Goal: Task Accomplishment & Management: Manage account settings

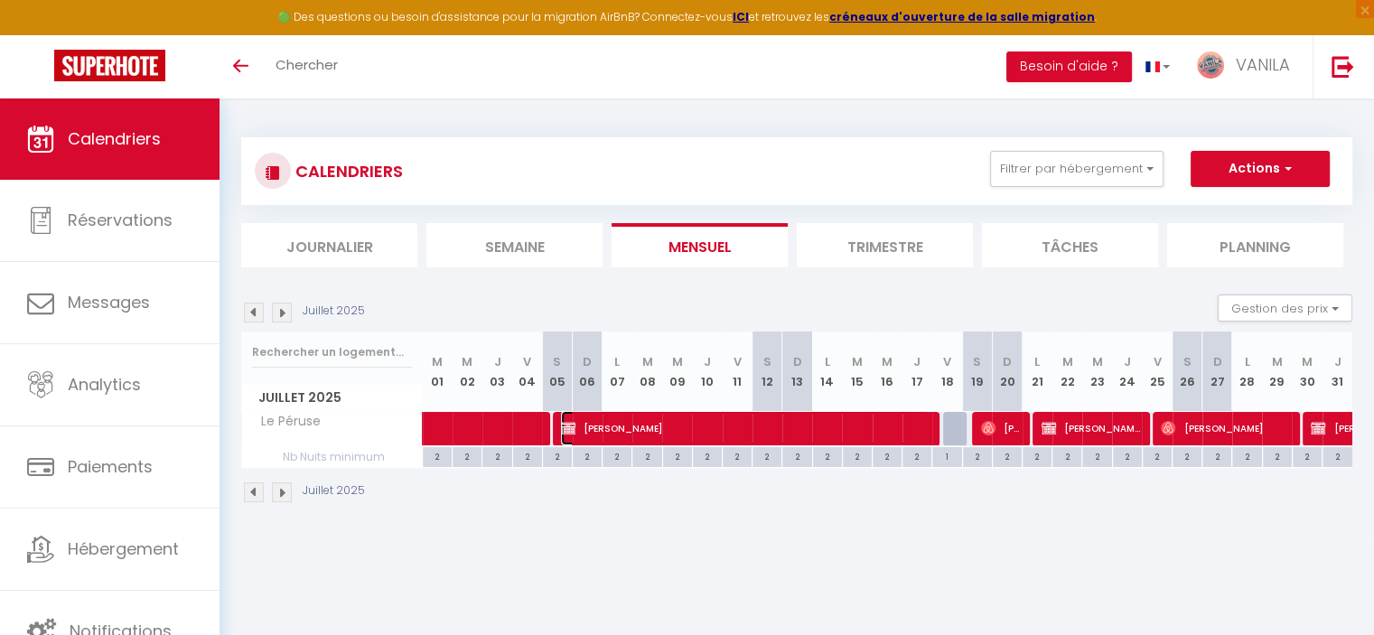
click at [646, 433] on span "[PERSON_NAME]" at bounding box center [745, 428] width 368 height 34
select select "32103"
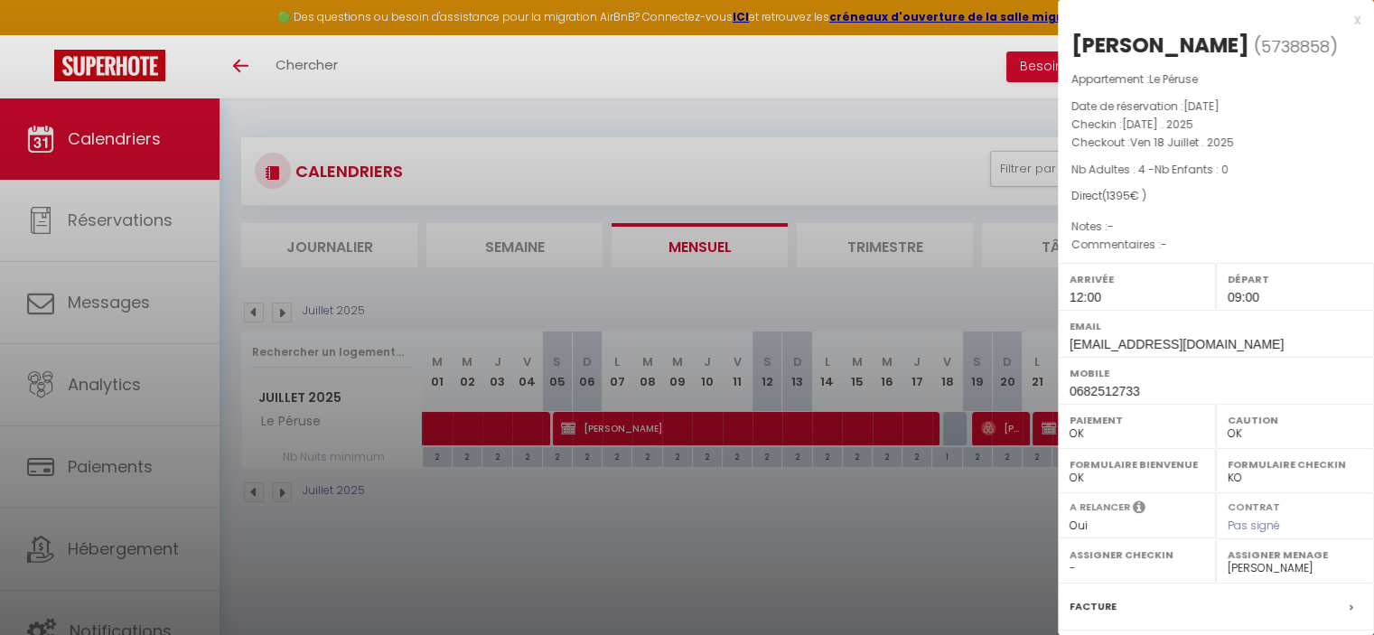
click at [646, 433] on div at bounding box center [687, 317] width 1374 height 635
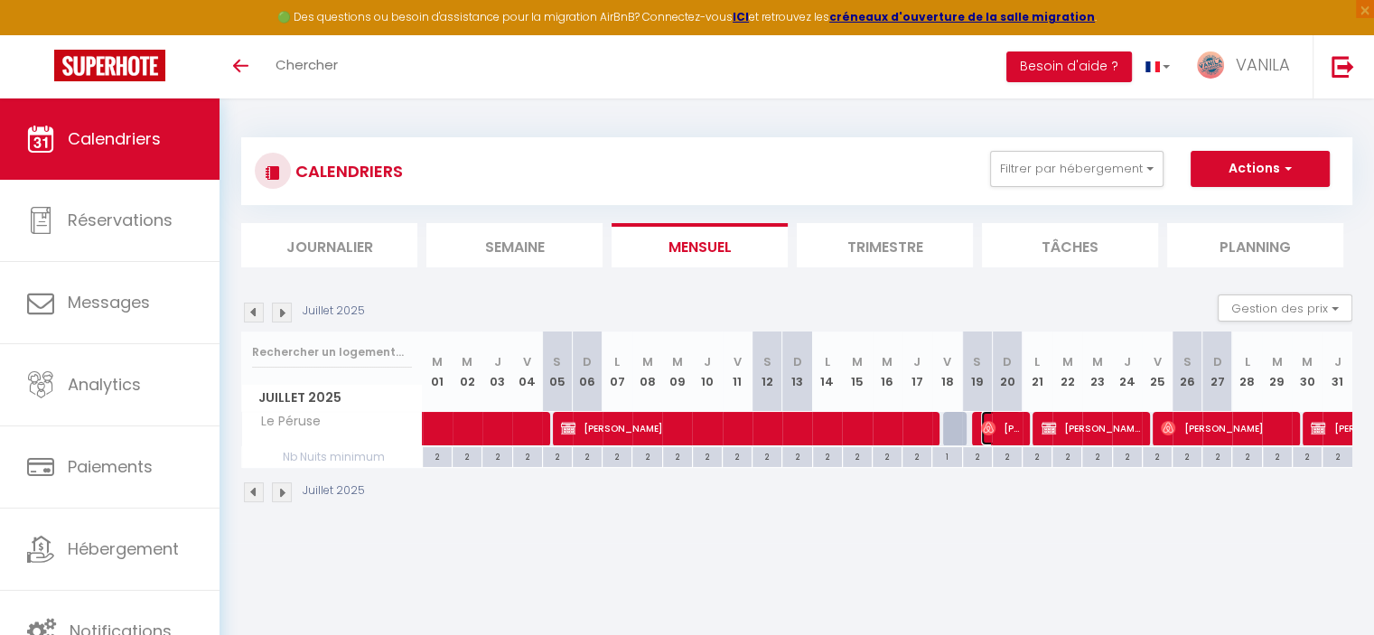
click at [1011, 429] on span "[PERSON_NAME]" at bounding box center [1001, 428] width 40 height 34
select select "1"
select select "31195"
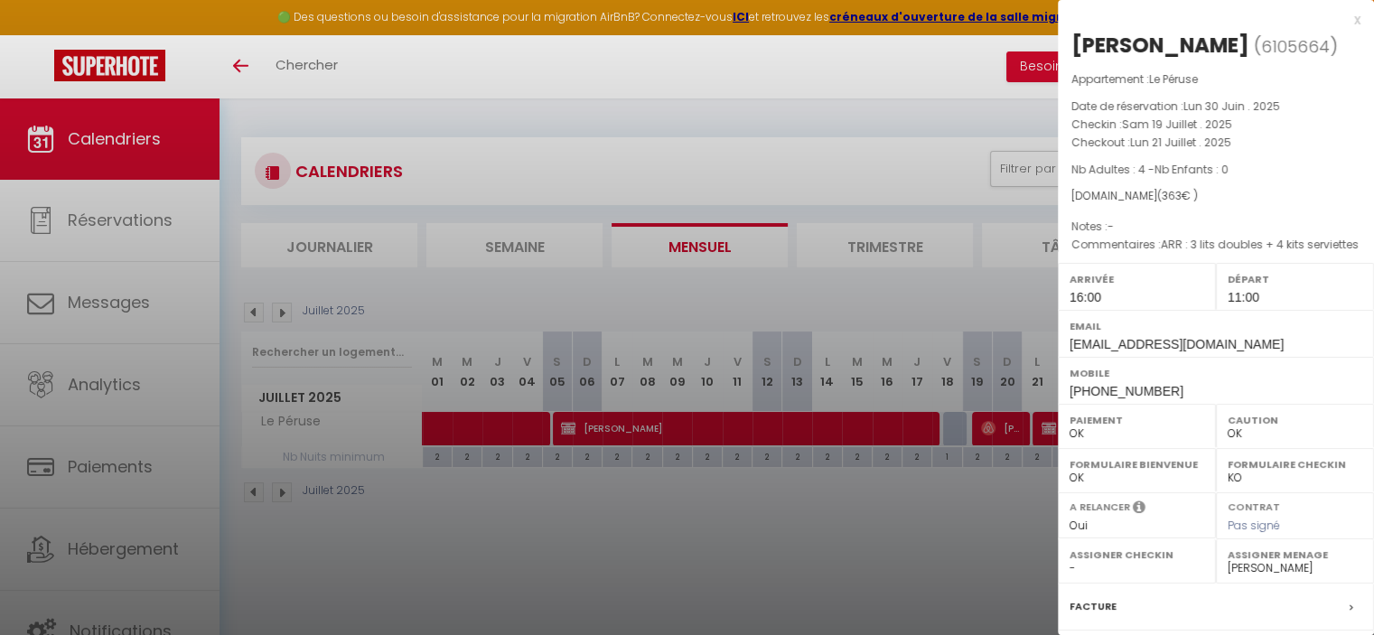
click at [1011, 429] on div at bounding box center [687, 317] width 1374 height 635
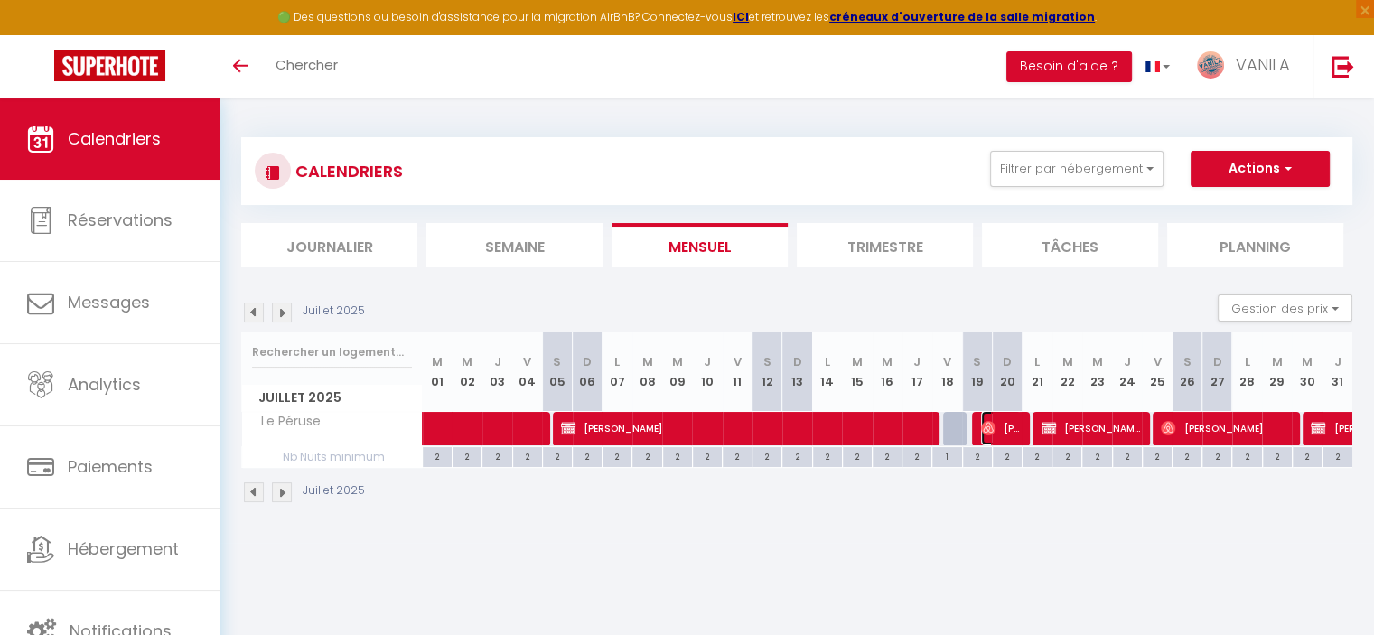
click at [983, 429] on img at bounding box center [988, 428] width 14 height 14
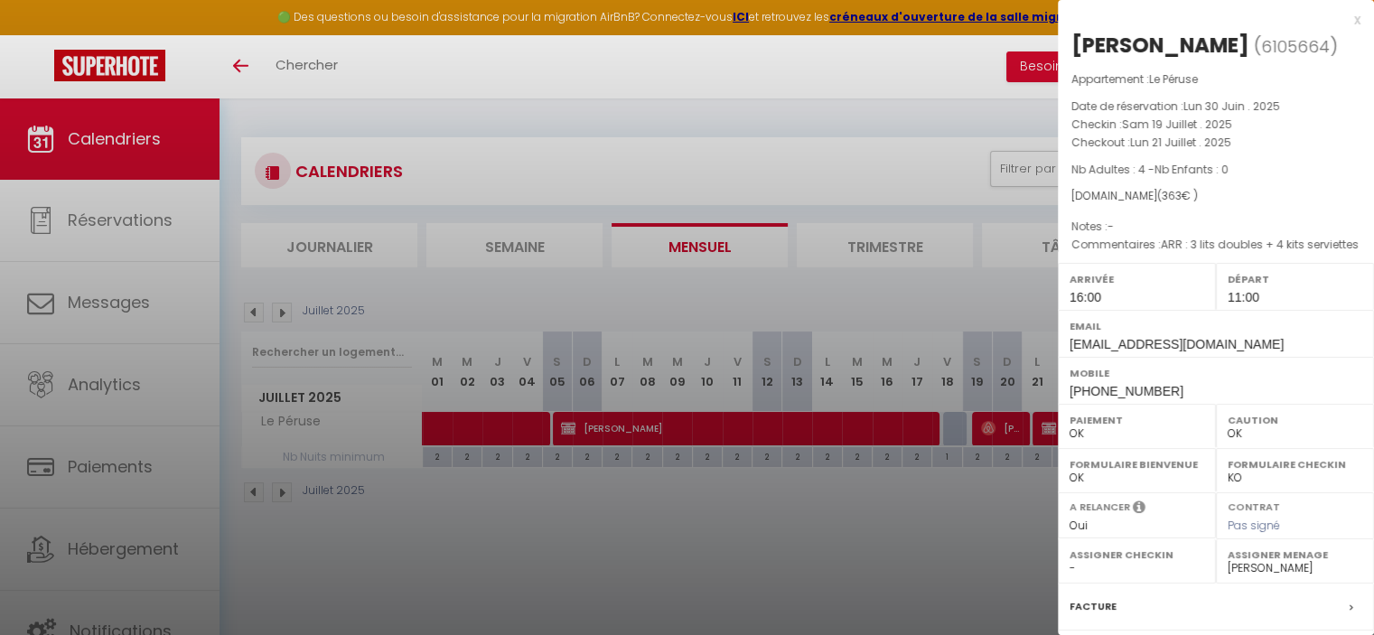
click at [983, 429] on div at bounding box center [687, 317] width 1374 height 635
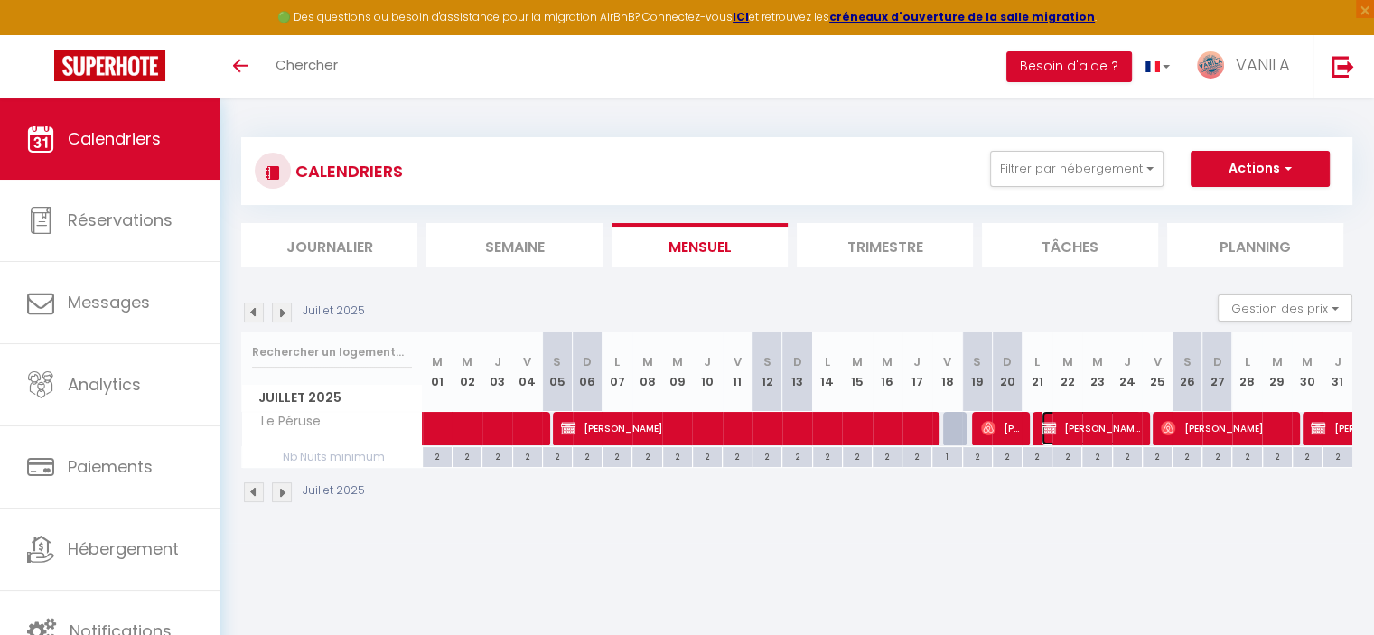
click at [1098, 421] on span "[PERSON_NAME]" at bounding box center [1090, 428] width 99 height 34
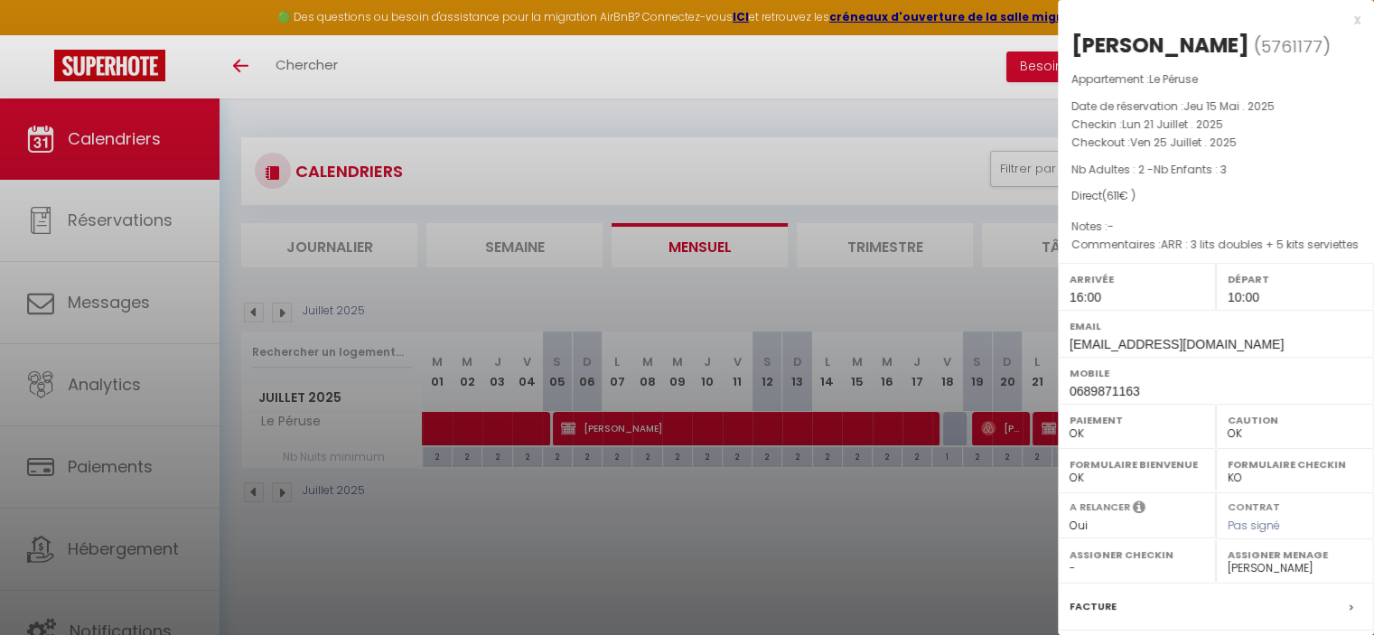
click at [1021, 433] on div at bounding box center [687, 317] width 1374 height 635
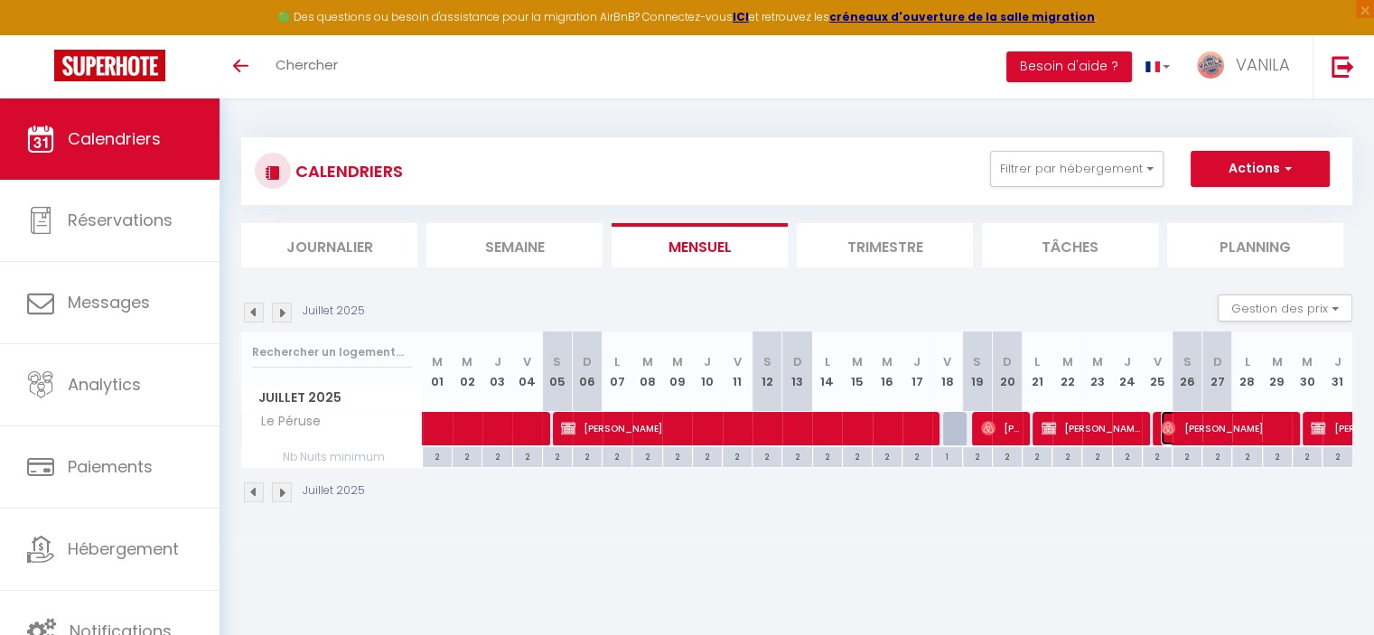
click at [1193, 432] on span "[PERSON_NAME]" at bounding box center [1224, 428] width 129 height 34
select select "1"
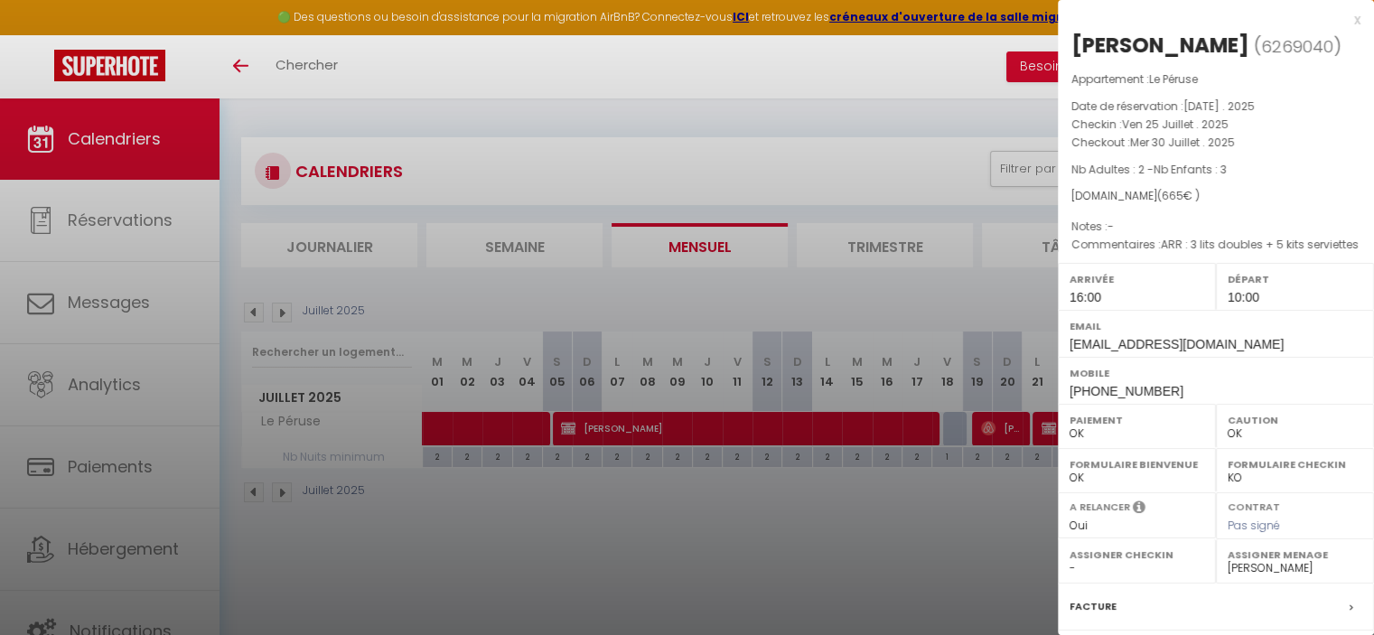
click at [965, 581] on div at bounding box center [687, 317] width 1374 height 635
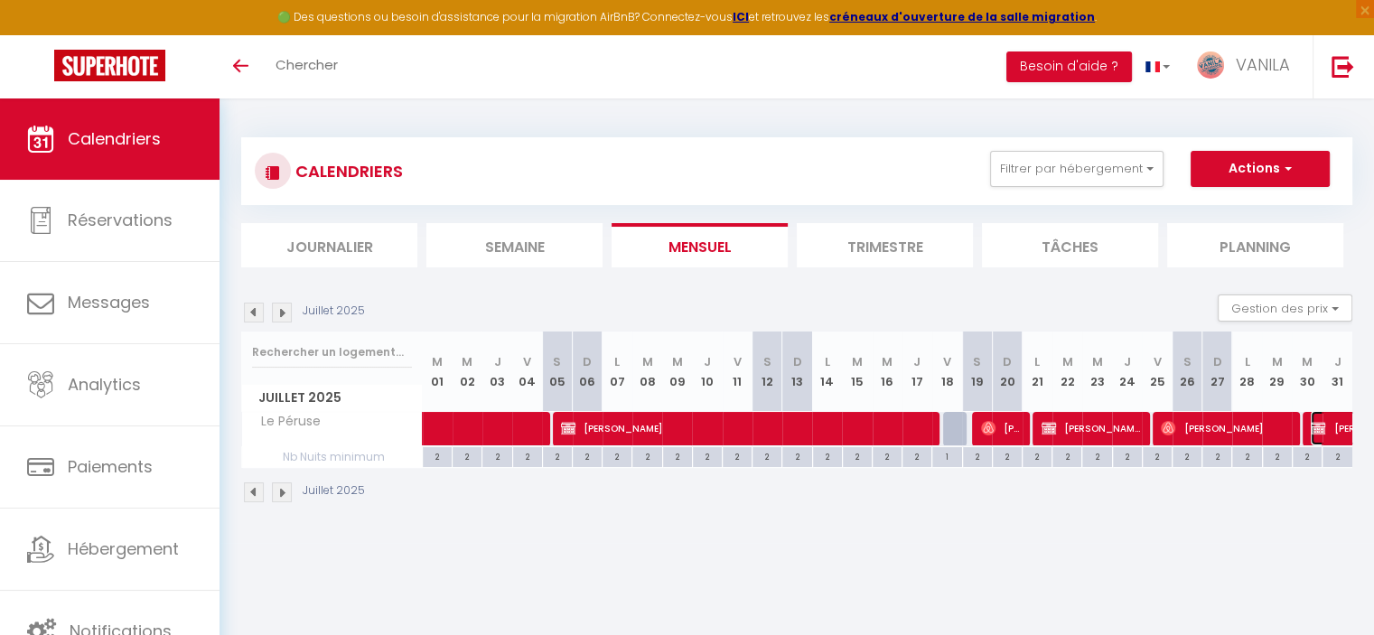
click at [1319, 432] on img at bounding box center [1317, 428] width 14 height 14
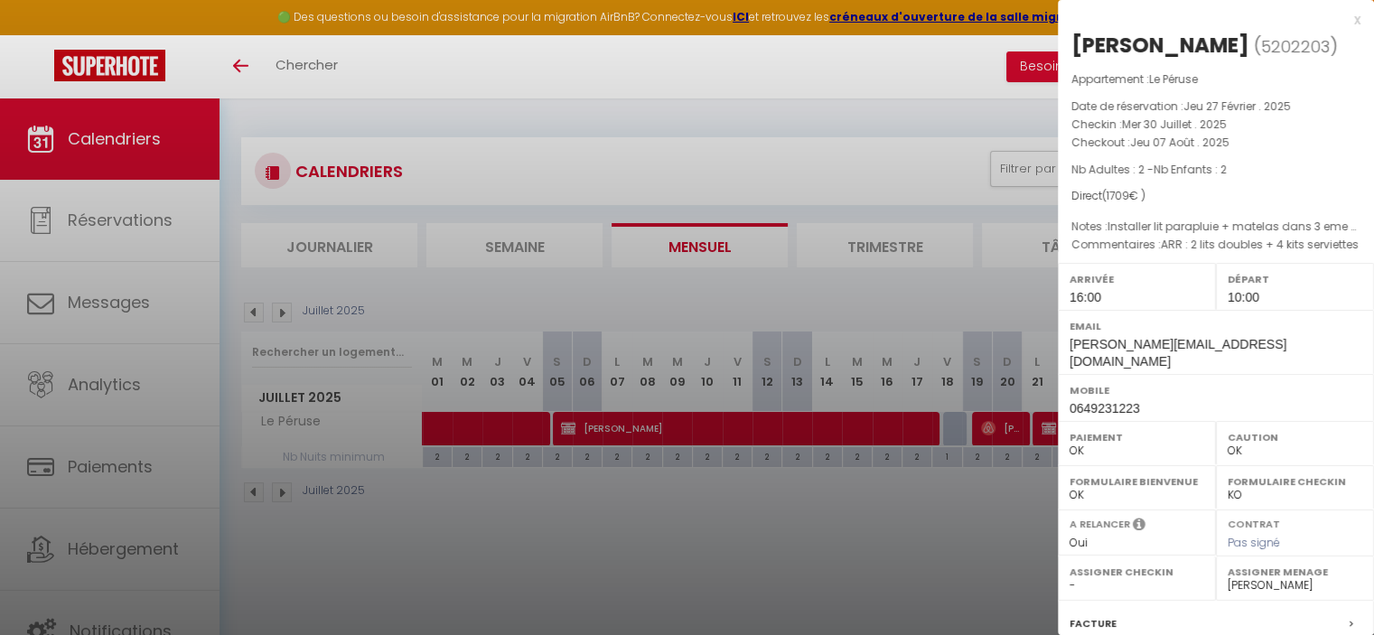
click at [903, 563] on div at bounding box center [687, 317] width 1374 height 635
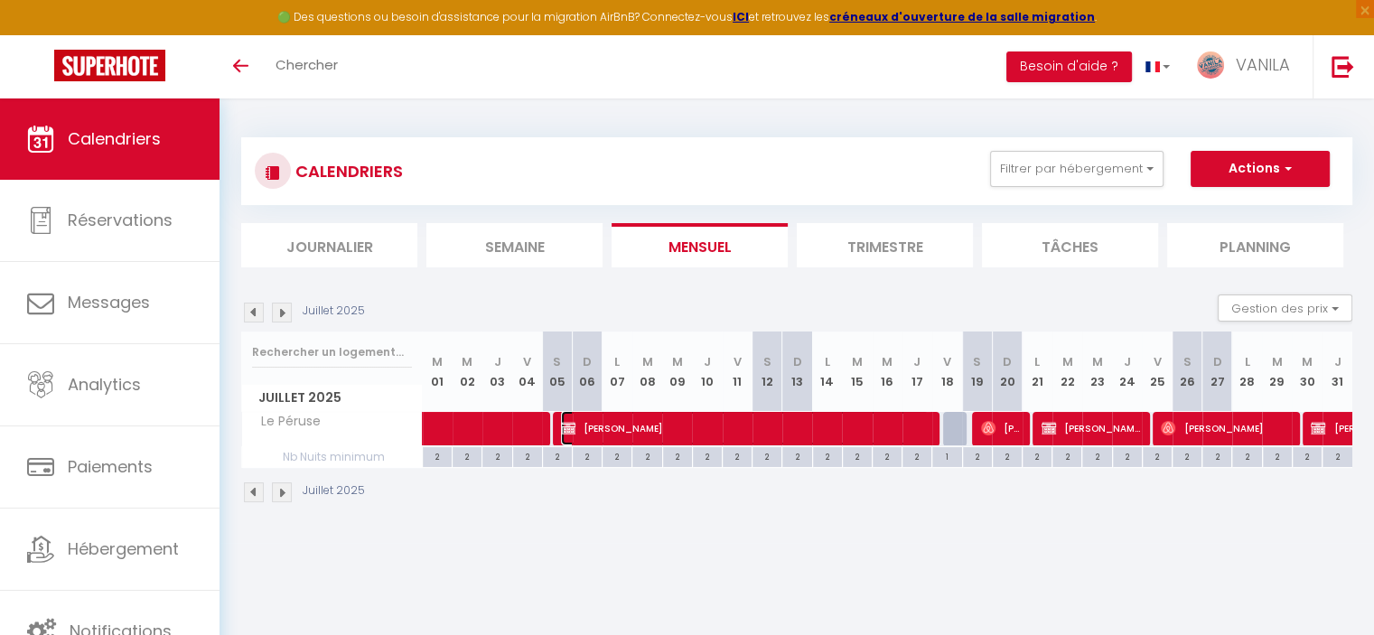
click at [815, 422] on span "[PERSON_NAME]" at bounding box center [745, 428] width 368 height 34
select select "32103"
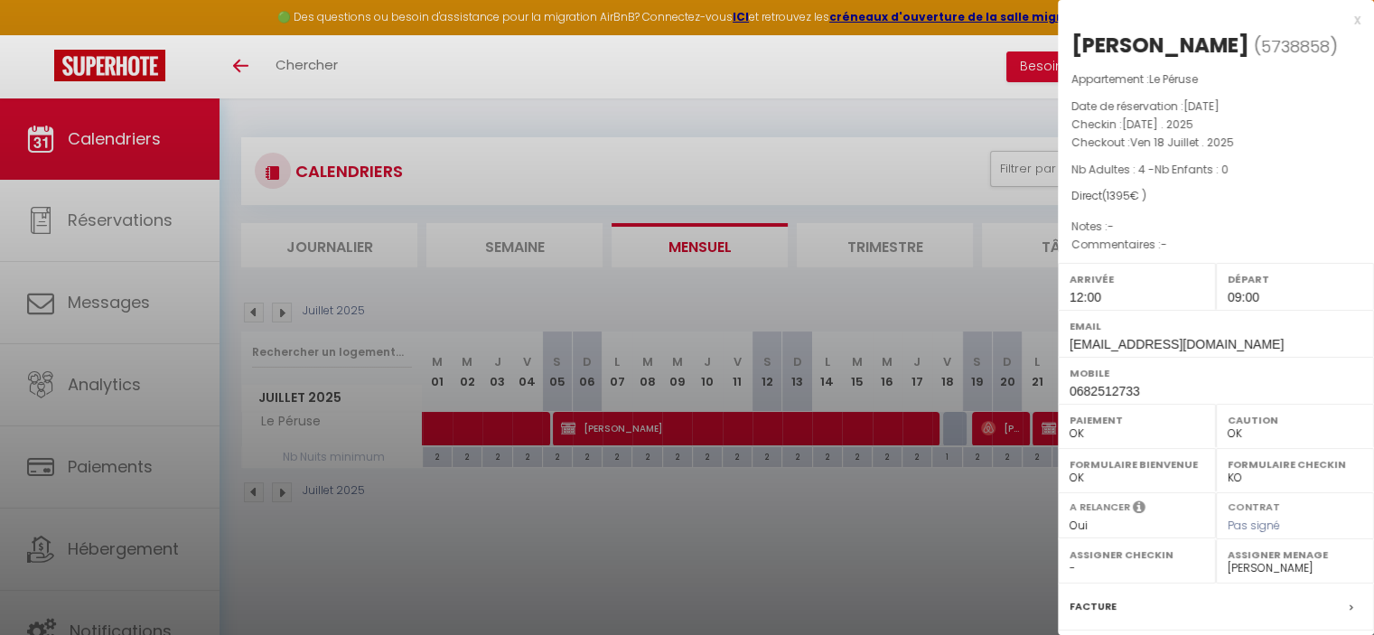
click at [829, 501] on div at bounding box center [687, 317] width 1374 height 635
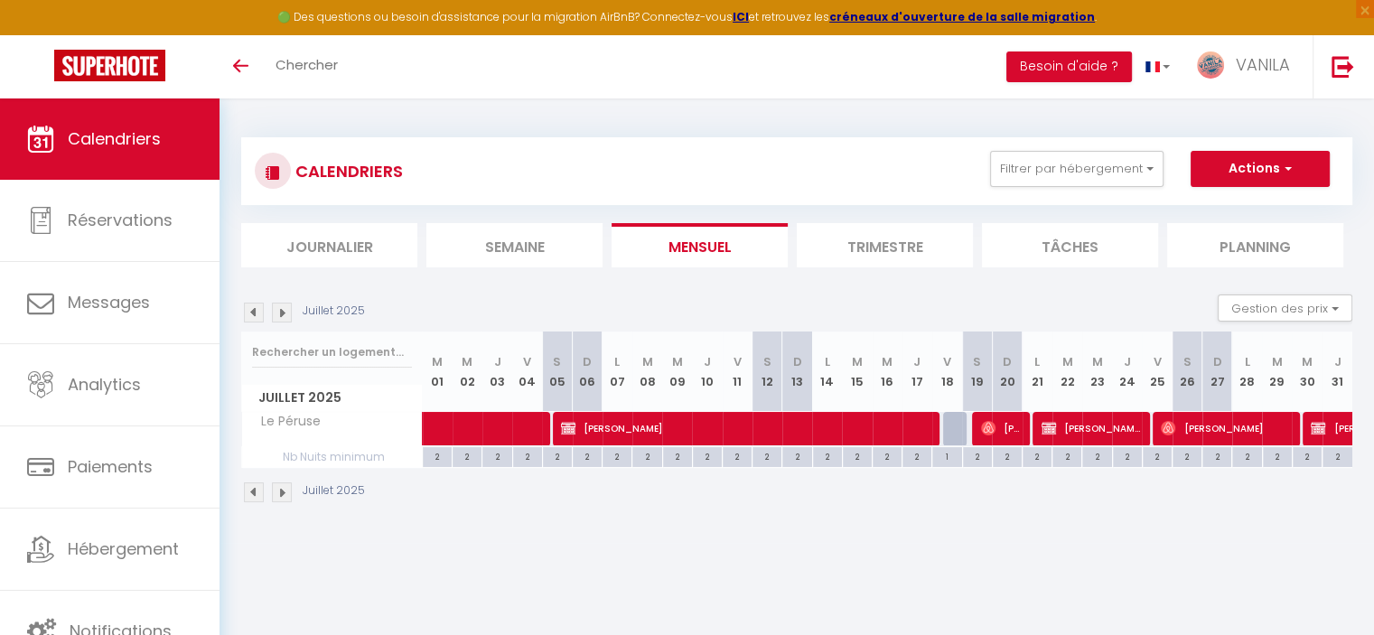
click at [288, 318] on img at bounding box center [282, 313] width 20 height 20
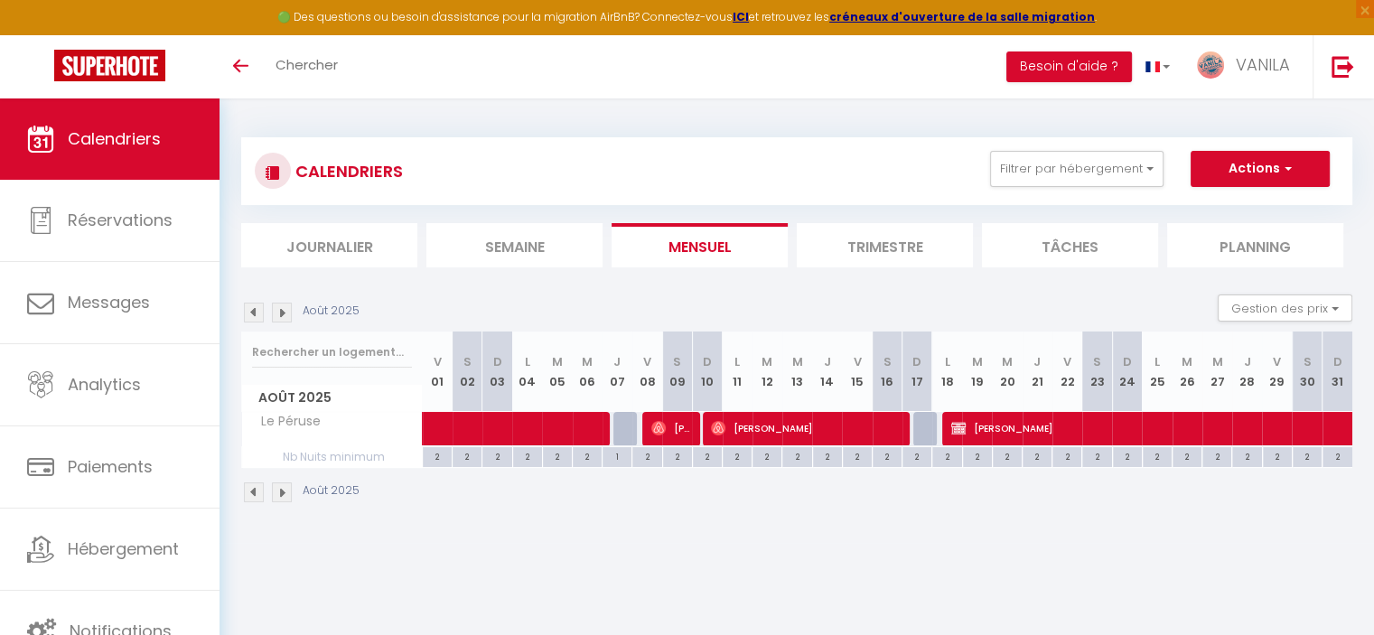
click at [1062, 191] on div "CALENDRIERS Filtrer par hébergement Tous Les Marinas Marché Arago (3min), plage…" at bounding box center [797, 171] width 1084 height 41
click at [1069, 172] on button "Filtrer par hébergement" at bounding box center [1076, 169] width 173 height 36
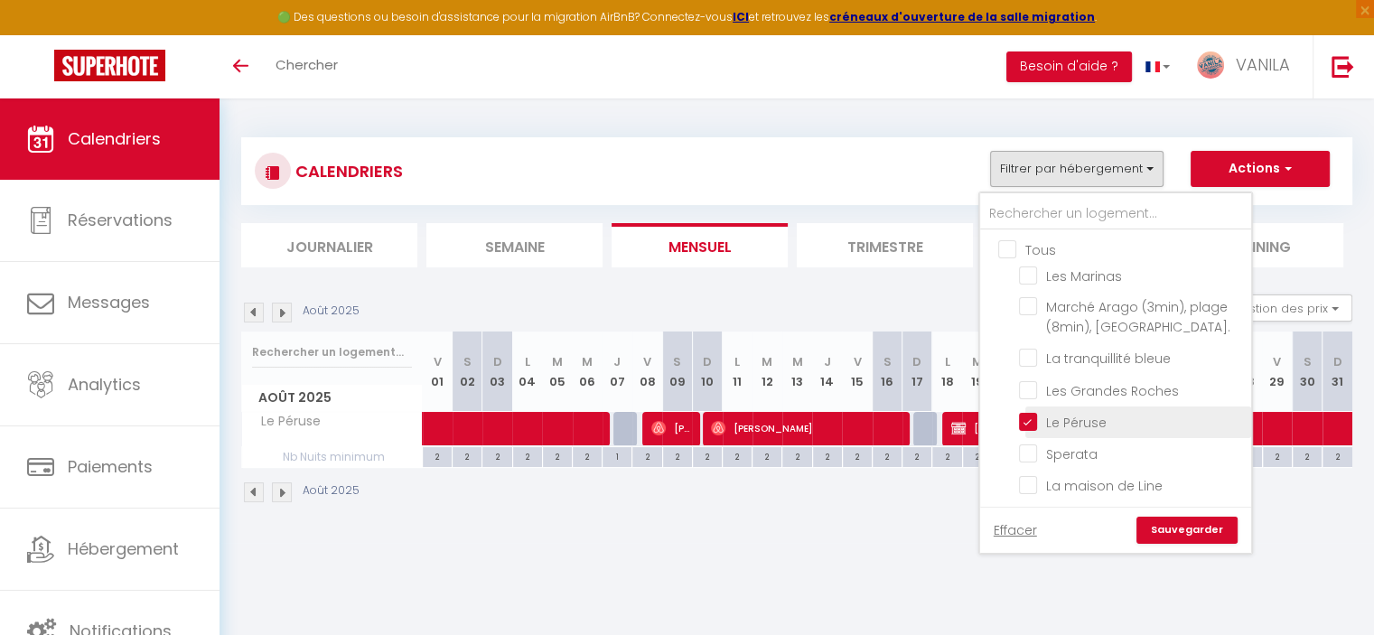
click at [1029, 413] on input "Le Péruse" at bounding box center [1132, 421] width 226 height 18
checkbox input "false"
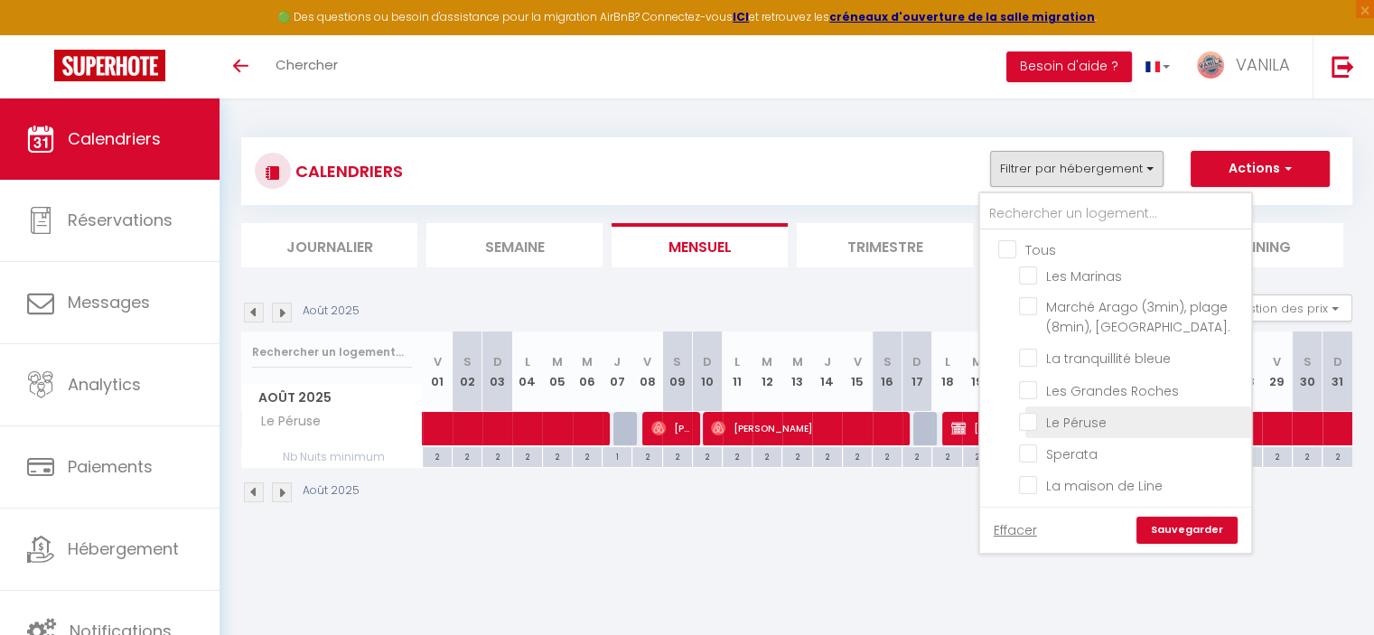
checkbox input "false"
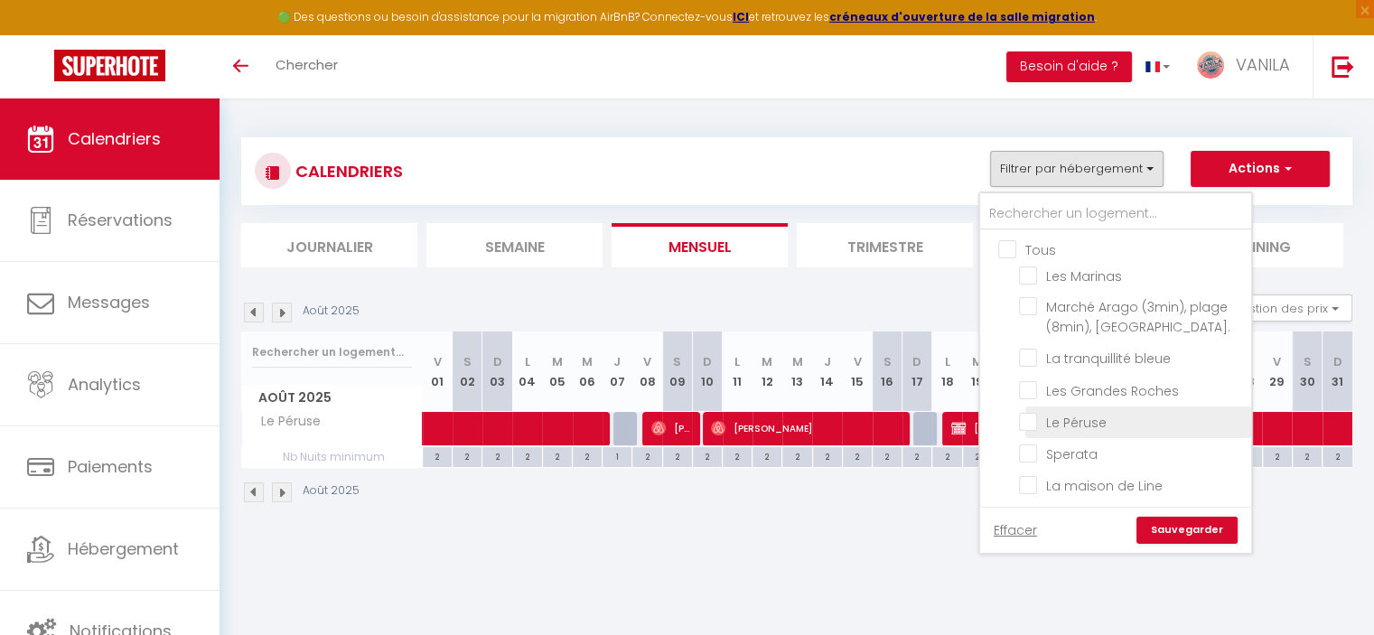
checkbox input "false"
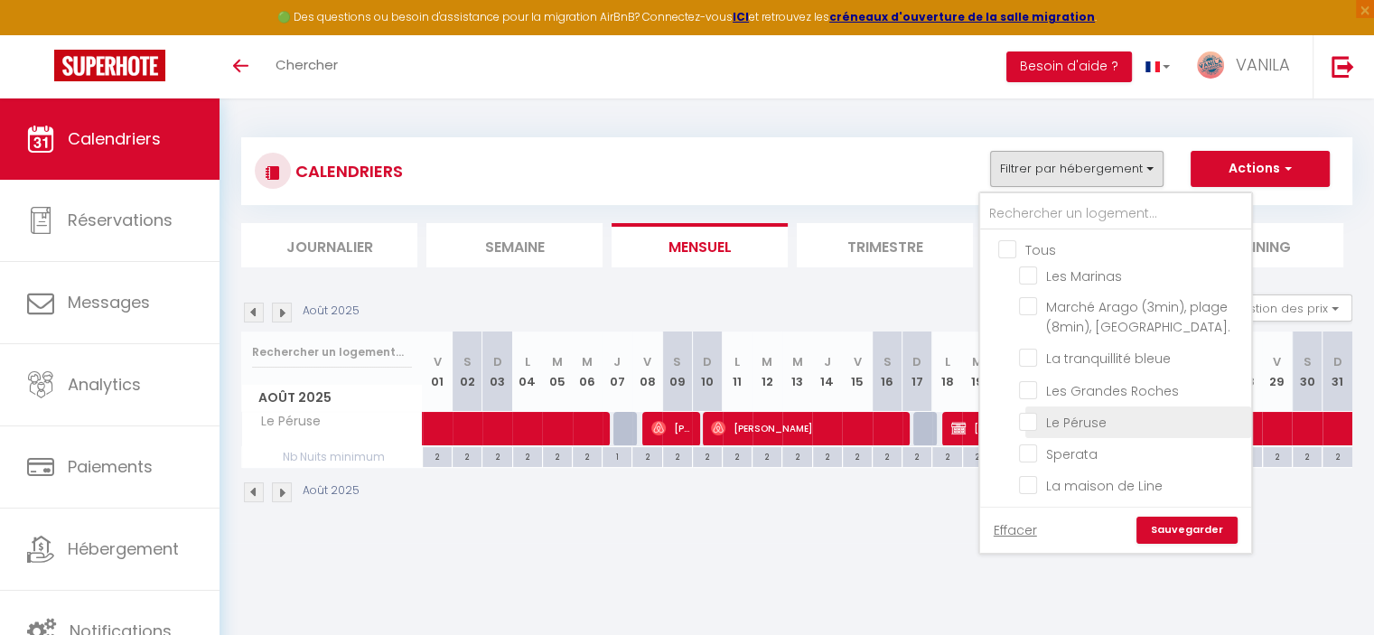
checkbox input "false"
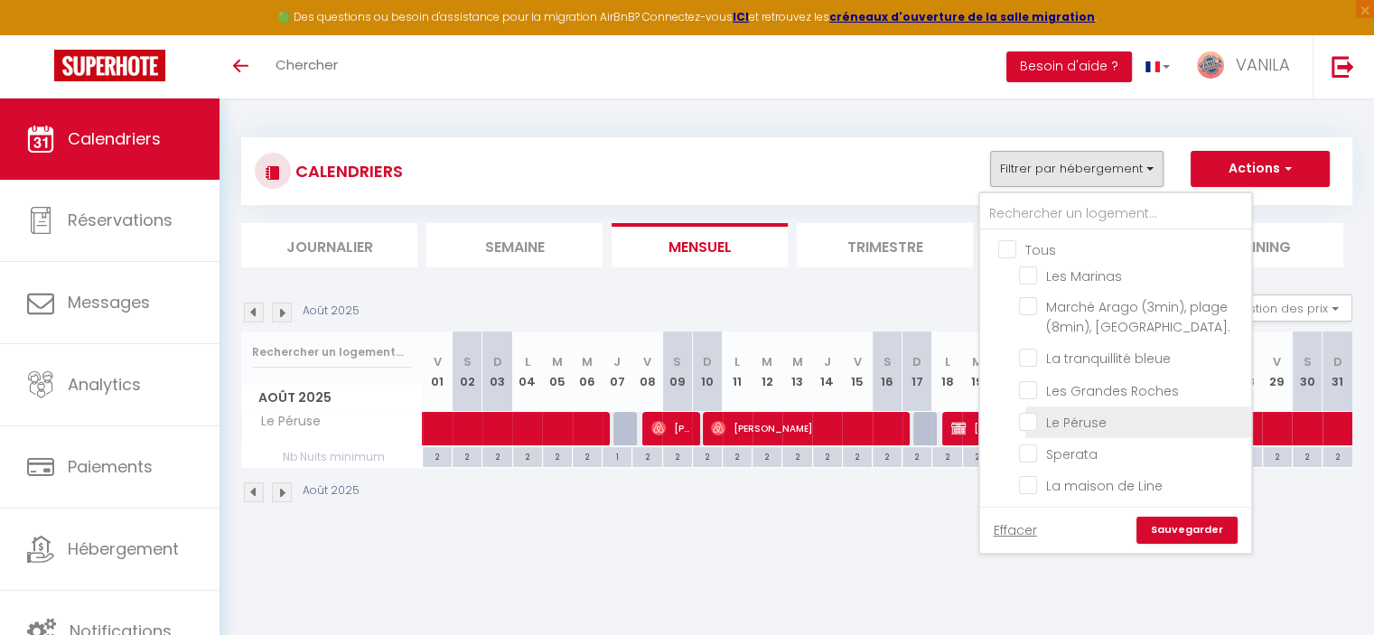
checkbox input "false"
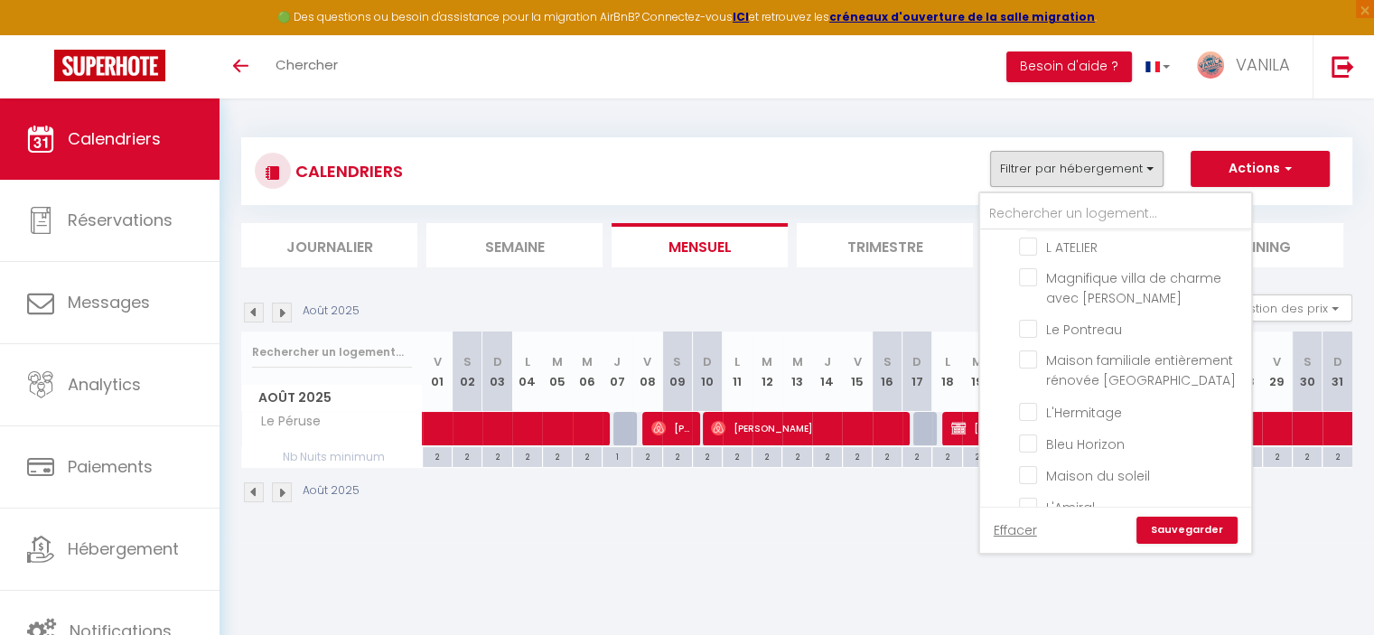
scroll to position [271, 0]
click at [1027, 400] on input "L'Hermitage" at bounding box center [1132, 409] width 226 height 18
checkbox input "true"
checkbox input "false"
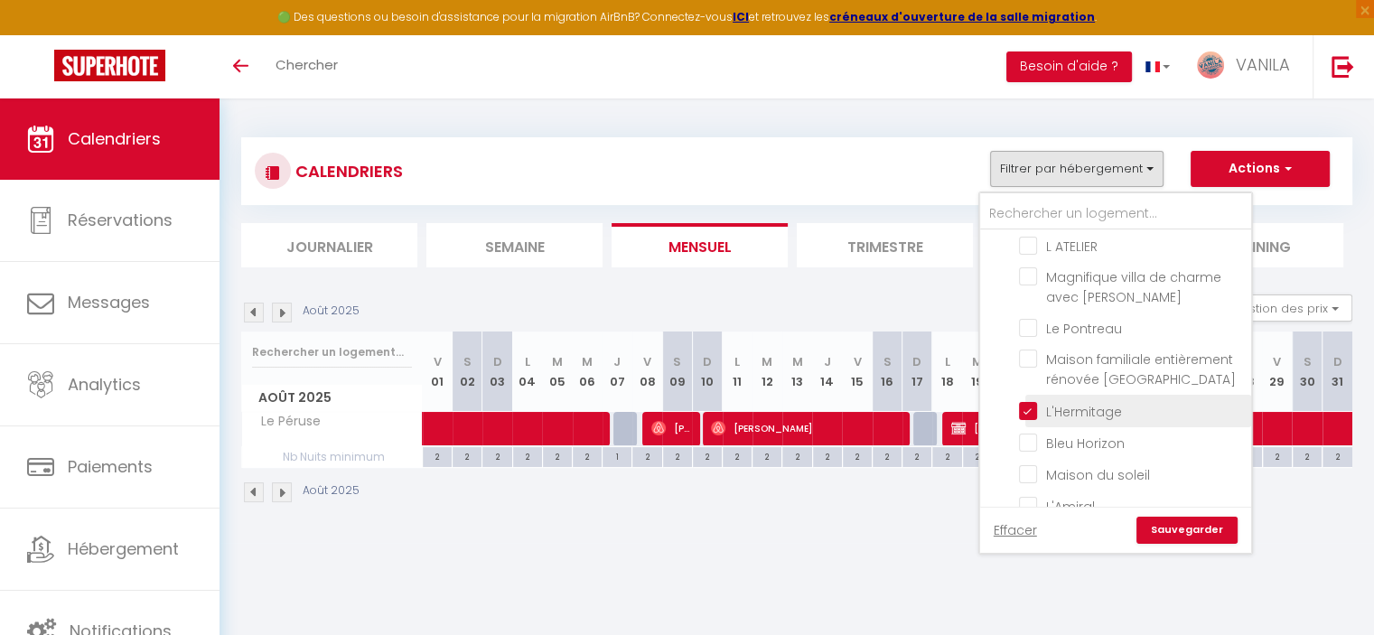
checkbox input "false"
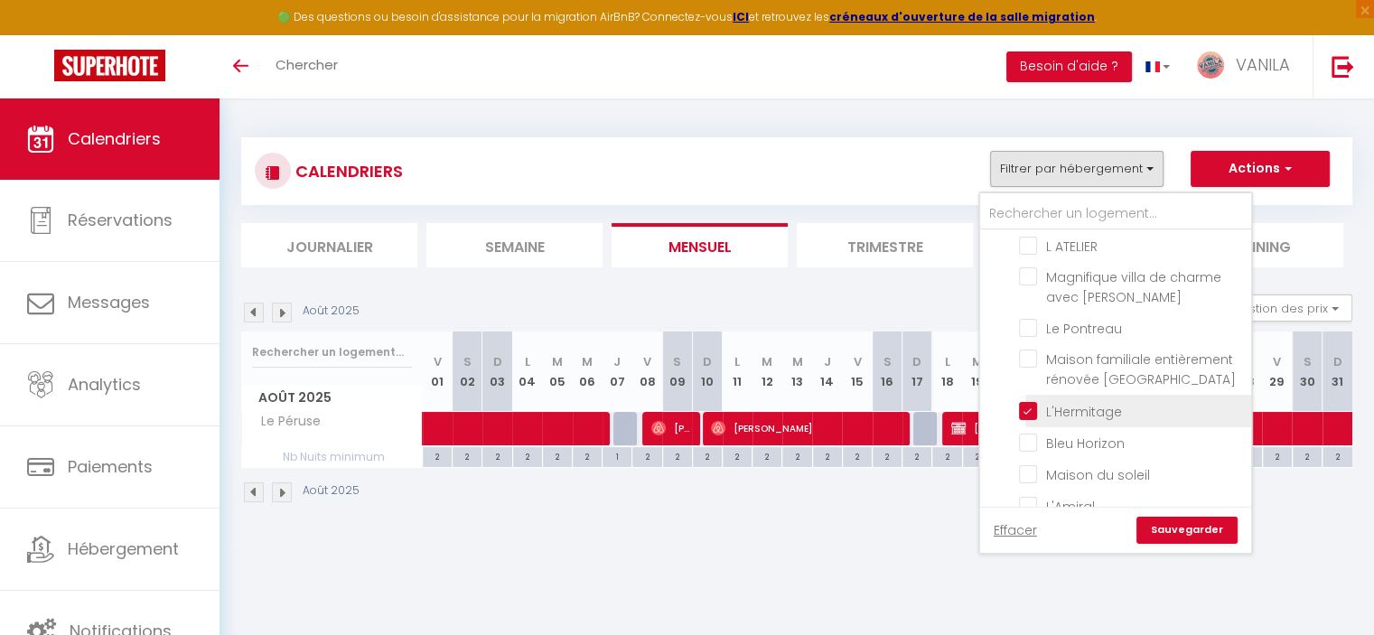
checkbox input "false"
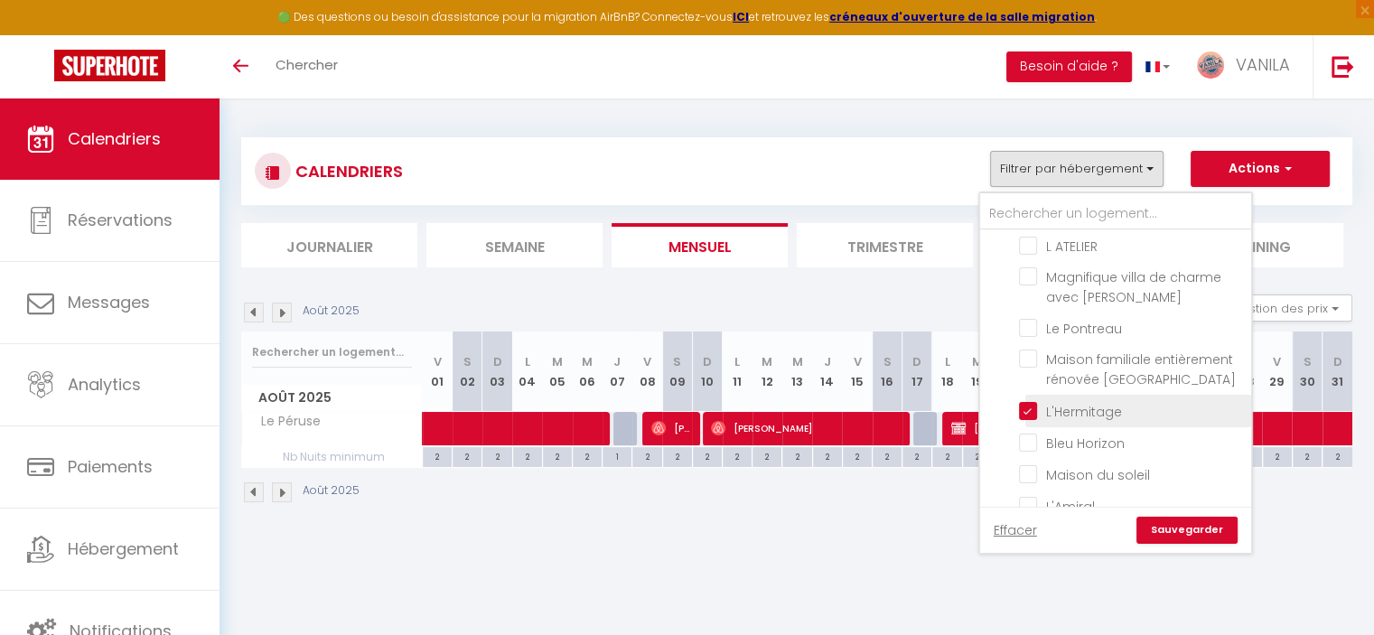
checkbox input "false"
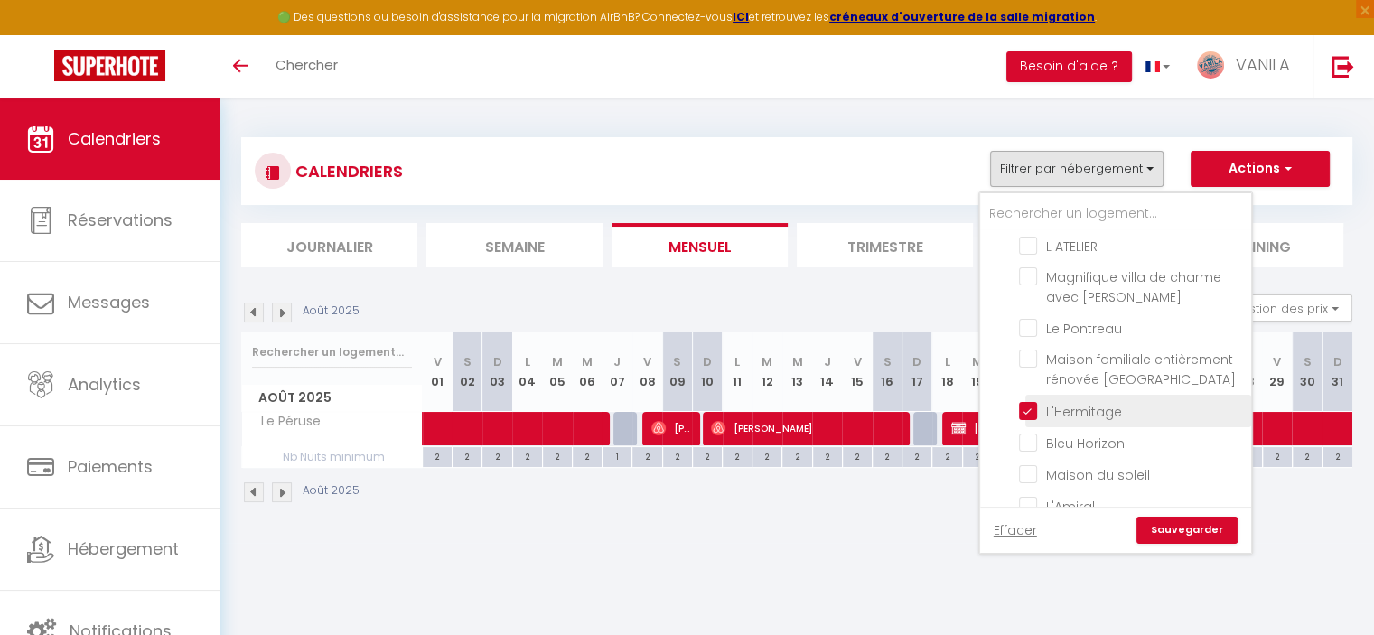
checkbox input "false"
click at [1175, 526] on link "Sauvegarder" at bounding box center [1186, 530] width 101 height 27
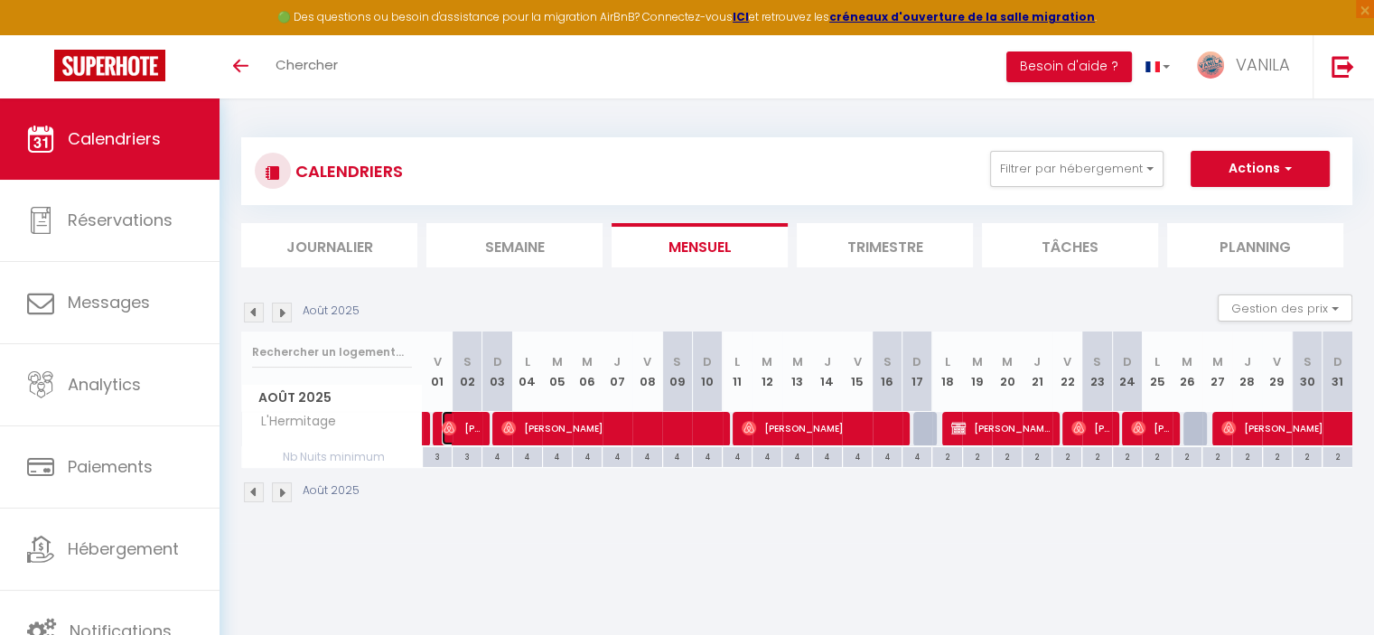
click at [449, 426] on img at bounding box center [449, 428] width 14 height 14
select select "13636"
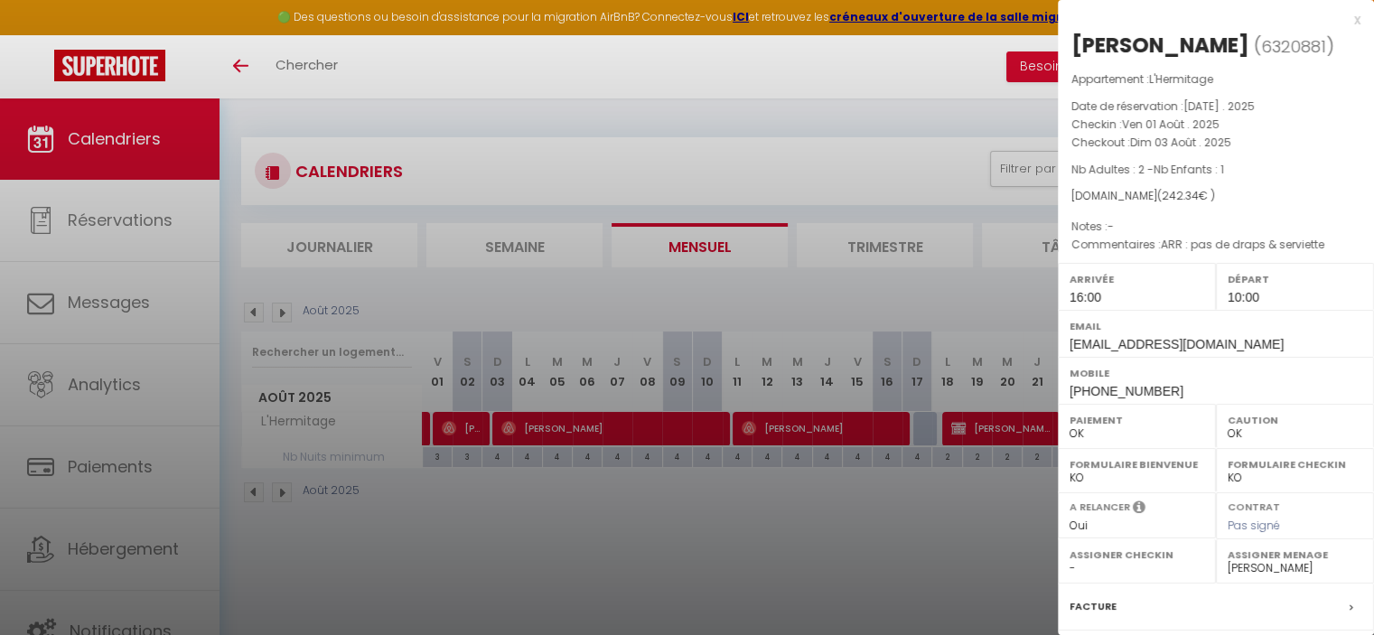
click at [817, 621] on div at bounding box center [687, 317] width 1374 height 635
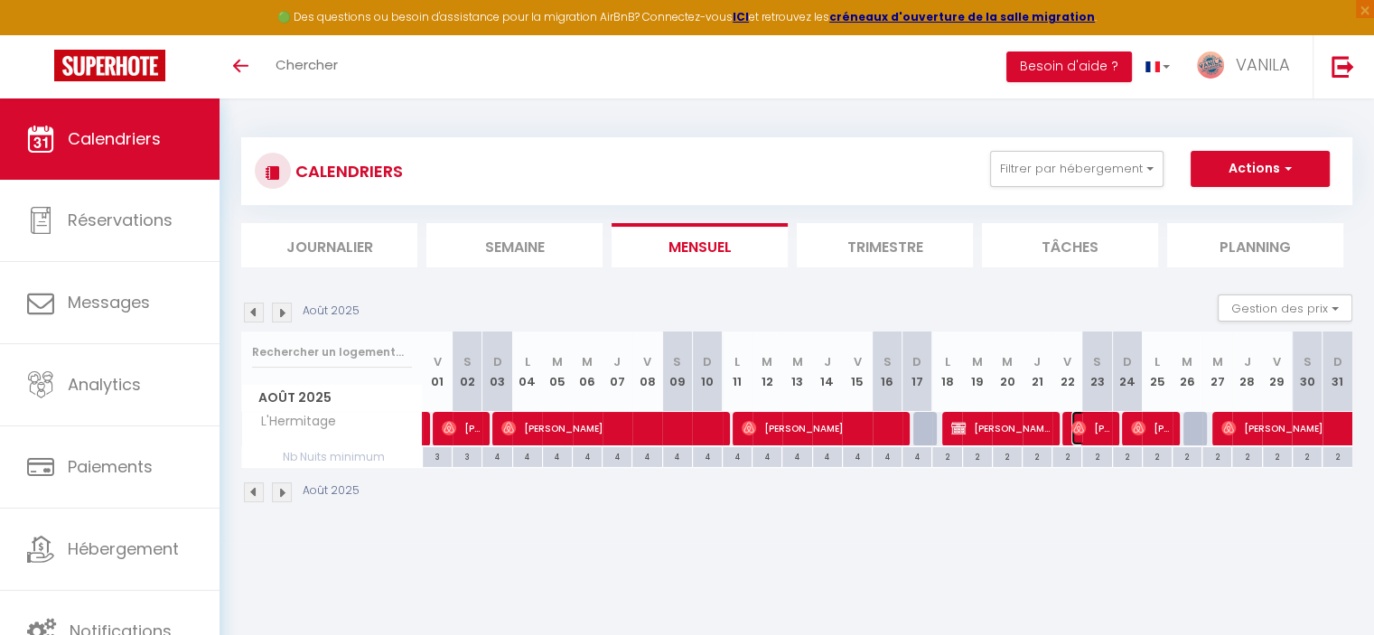
click at [1094, 422] on span "[PERSON_NAME]" at bounding box center [1091, 428] width 40 height 34
select select "KO"
select select "0"
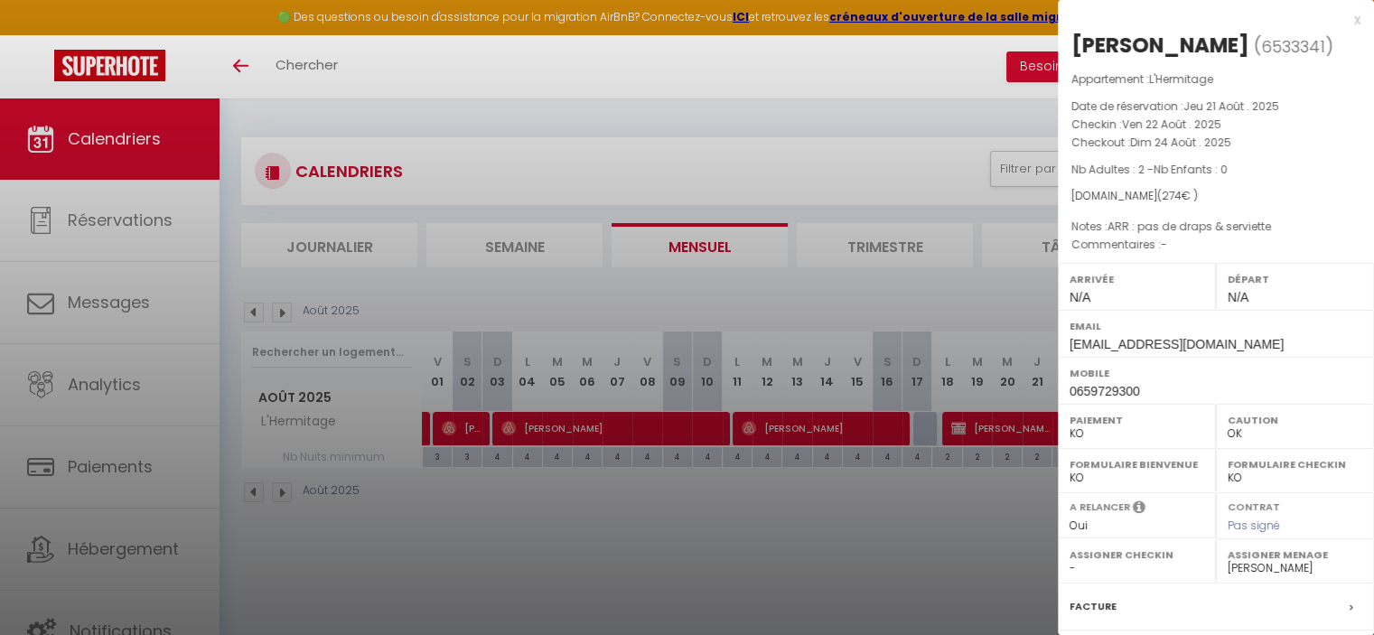
click at [919, 522] on div at bounding box center [687, 317] width 1374 height 635
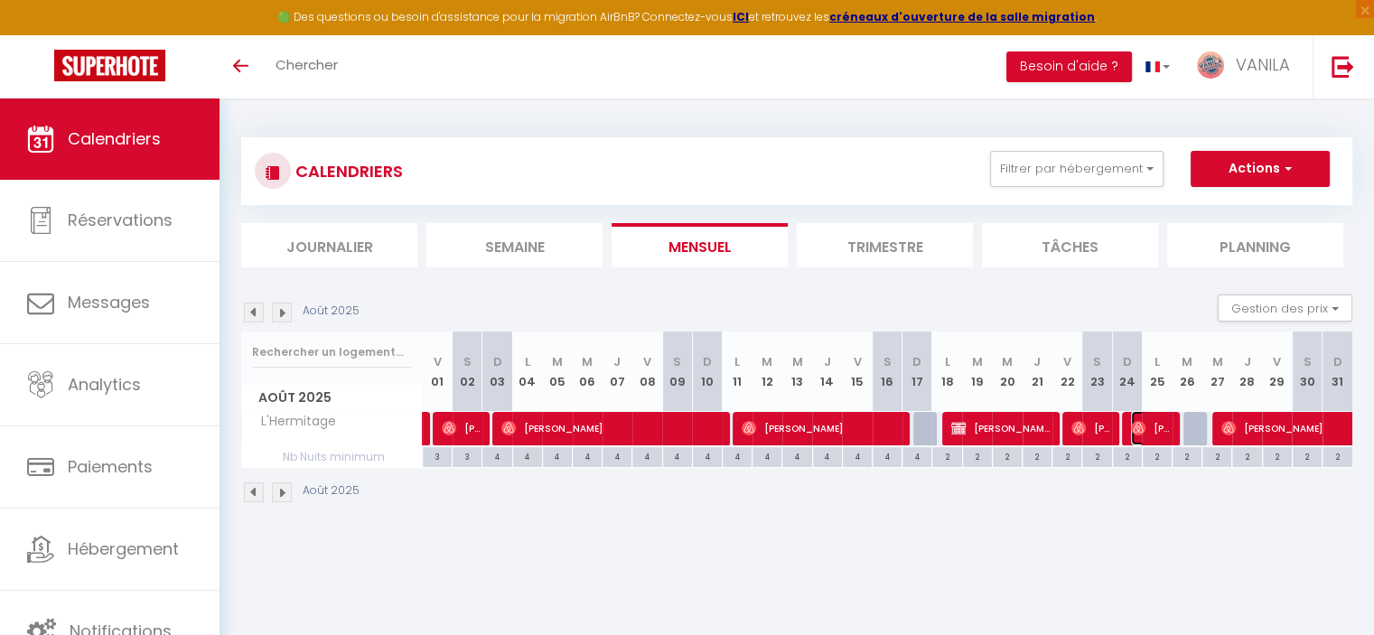
click at [1140, 429] on img at bounding box center [1138, 428] width 14 height 14
select select "OK"
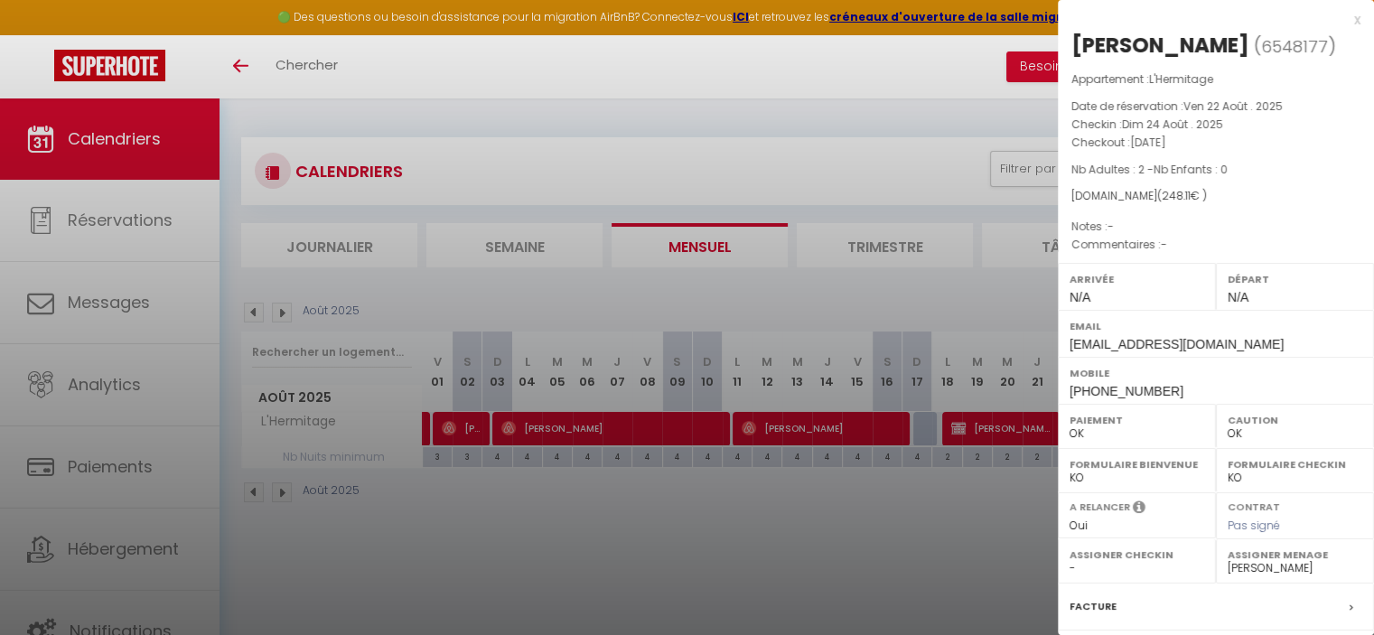
click at [972, 549] on div at bounding box center [687, 317] width 1374 height 635
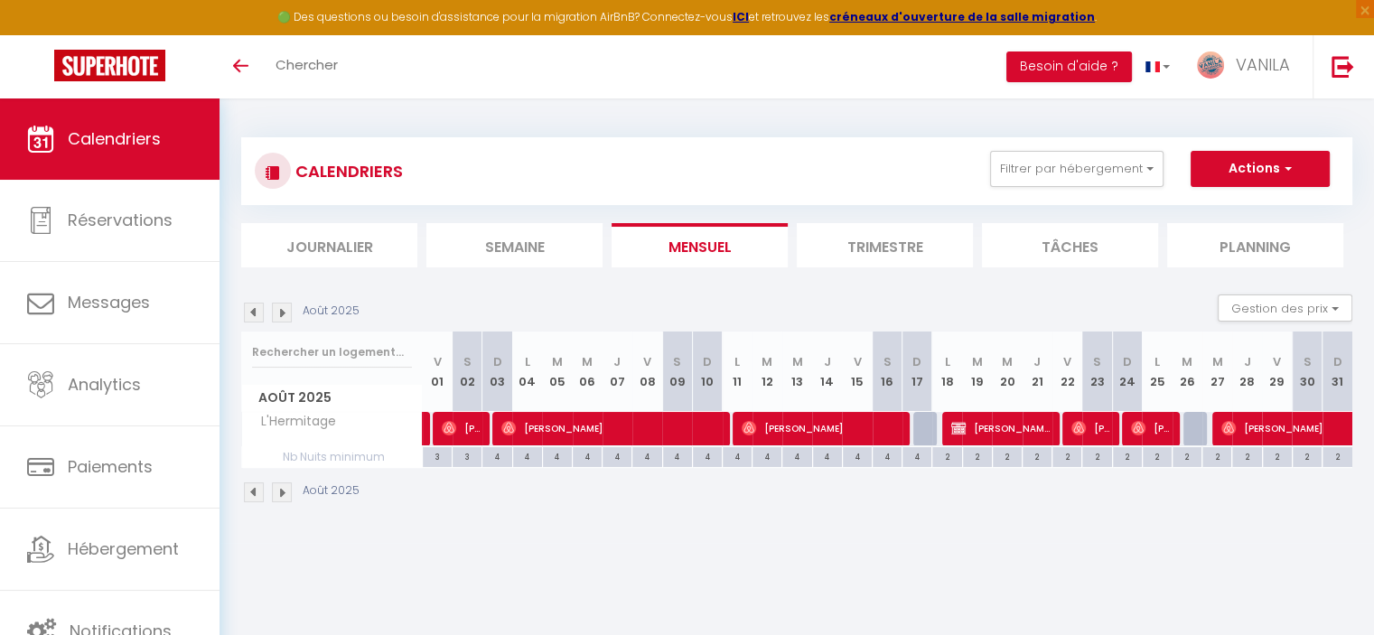
click at [283, 310] on img at bounding box center [282, 313] width 20 height 20
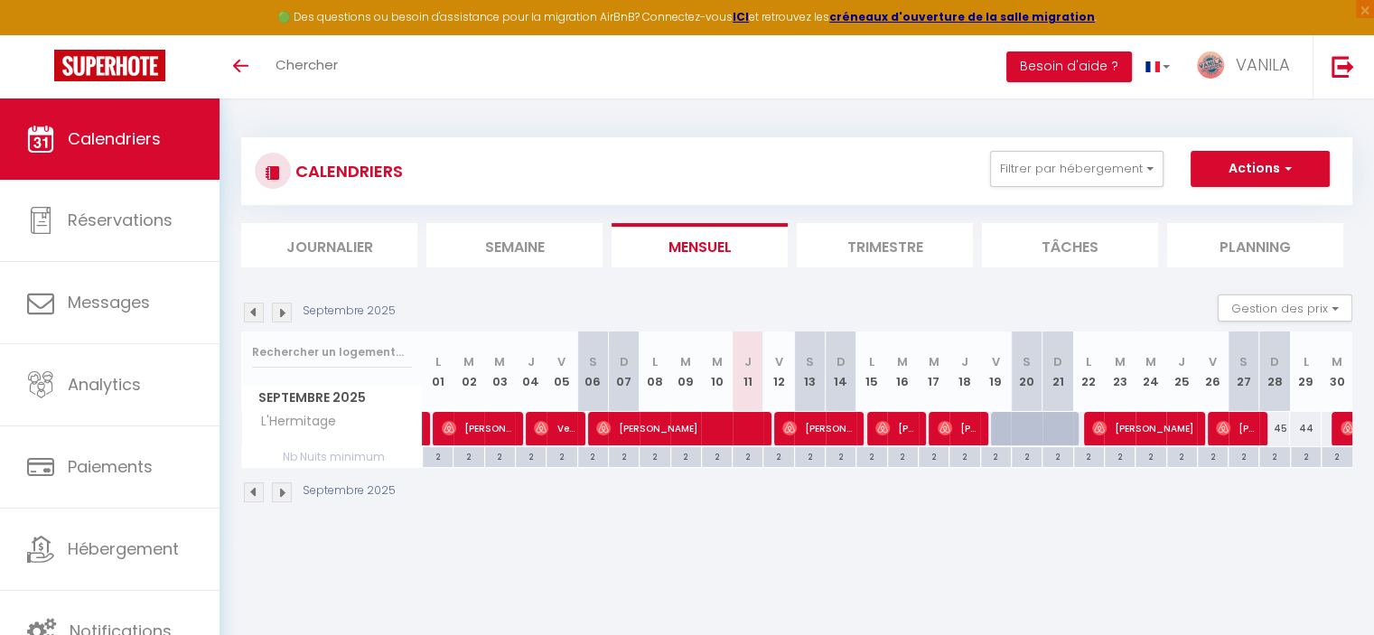
click at [253, 319] on img at bounding box center [254, 313] width 20 height 20
